Goal: Transaction & Acquisition: Purchase product/service

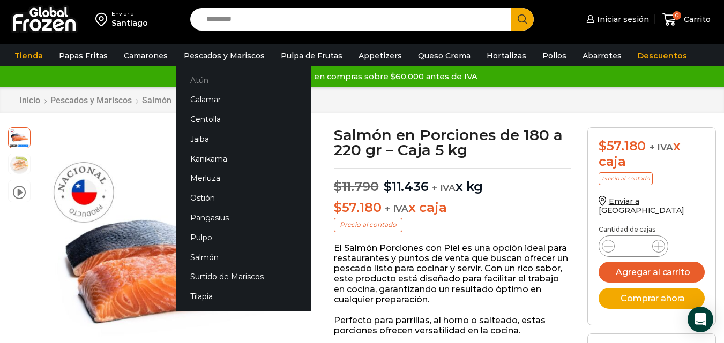
click at [199, 80] on link "Atún" at bounding box center [243, 80] width 135 height 20
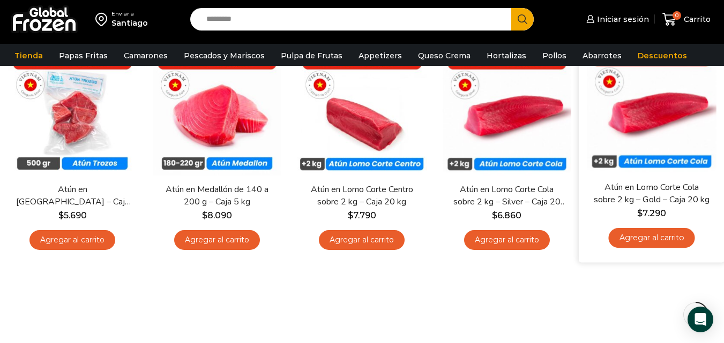
drag, startPoint x: 729, startPoint y: 116, endPoint x: 722, endPoint y: 175, distance: 58.8
click at [722, 175] on html "WordPress WooCommerce Themes Enviar a Santiago Search input Search Iniciar sesi…" at bounding box center [362, 231] width 724 height 697
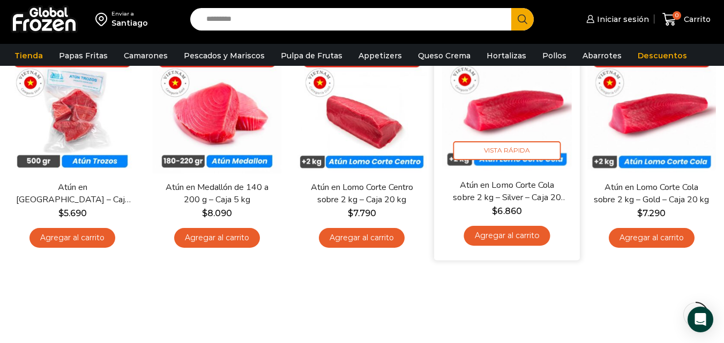
click at [507, 236] on link "Agregar al carrito" at bounding box center [506, 236] width 86 height 20
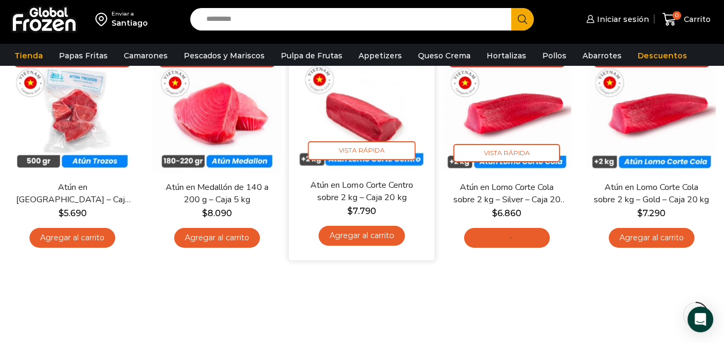
click at [659, 32] on div "0 Carrito 0 0 Shopping Cart No tienes productos en el carrito. Volver a la tien…" at bounding box center [686, 19] width 54 height 25
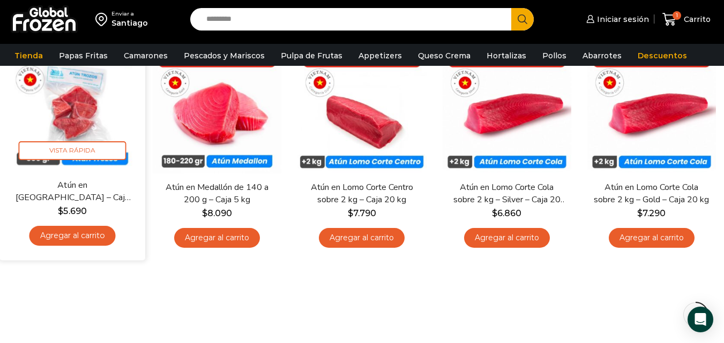
click at [94, 236] on link "Agregar al carrito" at bounding box center [72, 236] width 86 height 20
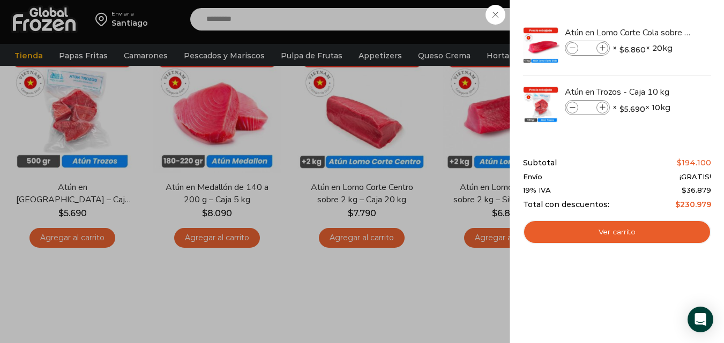
click at [659, 32] on div "2 Carrito 2 2 Shopping Cart *" at bounding box center [686, 19] width 54 height 25
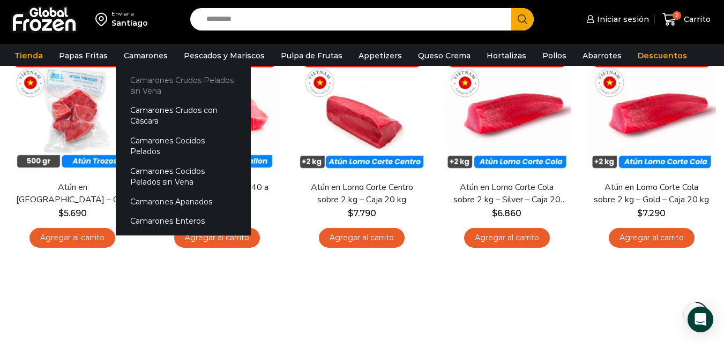
click at [147, 86] on link "Camarones Crudos Pelados sin Vena" at bounding box center [183, 85] width 135 height 31
